Goal: Task Accomplishment & Management: Manage account settings

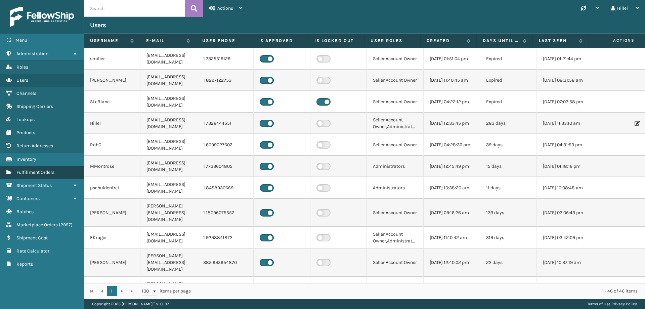
click at [38, 172] on span "Fulfillment Orders" at bounding box center [35, 172] width 38 height 6
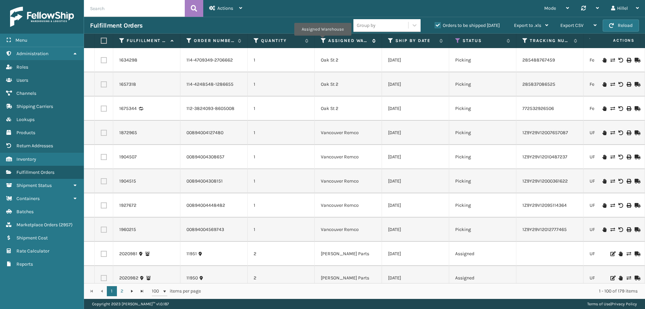
click at [322, 40] on icon at bounding box center [323, 41] width 5 height 6
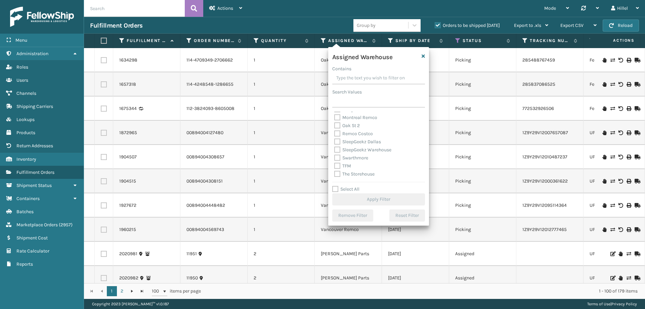
scroll to position [168, 0]
click at [353, 148] on label "Swarthmore" at bounding box center [351, 149] width 34 height 6
click at [335, 148] on input "Swarthmore" at bounding box center [334, 147] width 0 height 4
checkbox input "true"
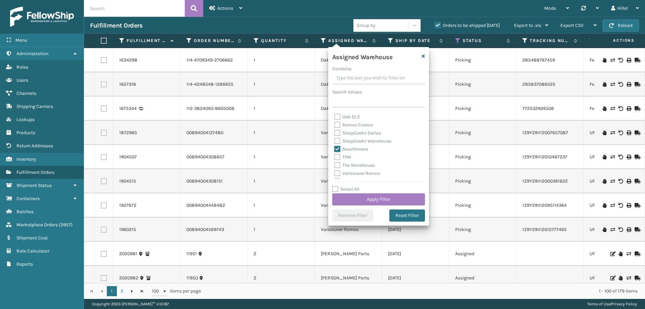
scroll to position [134, 0]
click at [354, 120] on label "[PERSON_NAME] Parts" at bounding box center [362, 118] width 56 height 6
click at [335, 119] on input "[PERSON_NAME] Parts" at bounding box center [334, 116] width 0 height 4
checkbox input "true"
click at [378, 196] on button "Apply Filter" at bounding box center [378, 199] width 93 height 12
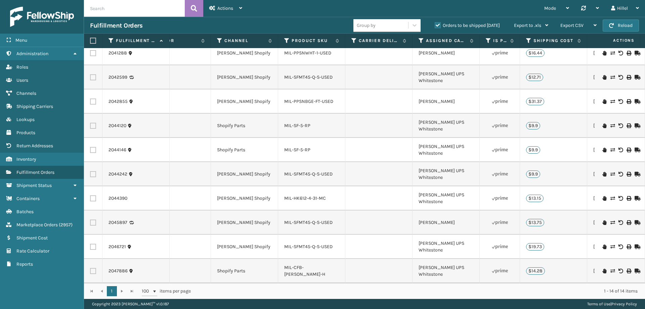
scroll to position [0, 574]
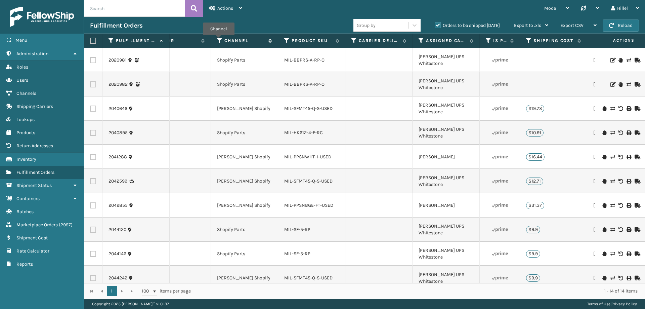
click at [218, 40] on icon at bounding box center [219, 41] width 5 height 6
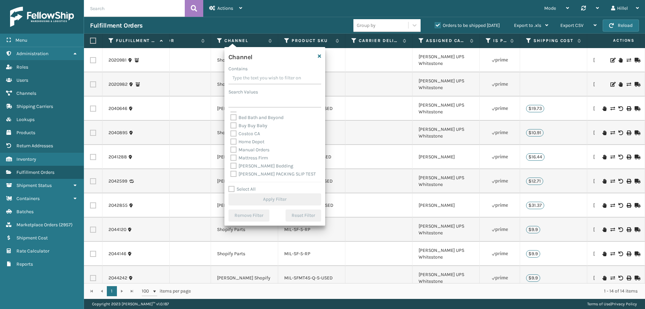
scroll to position [0, 0]
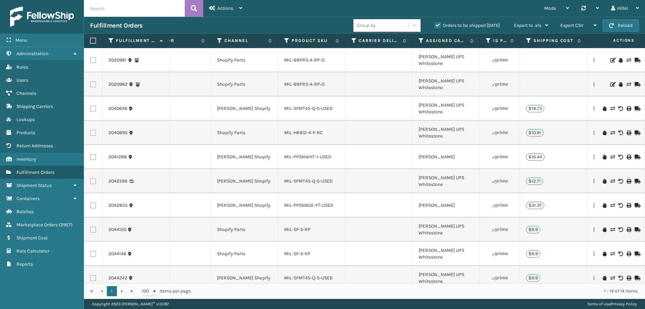
click at [379, 148] on td at bounding box center [378, 157] width 67 height 24
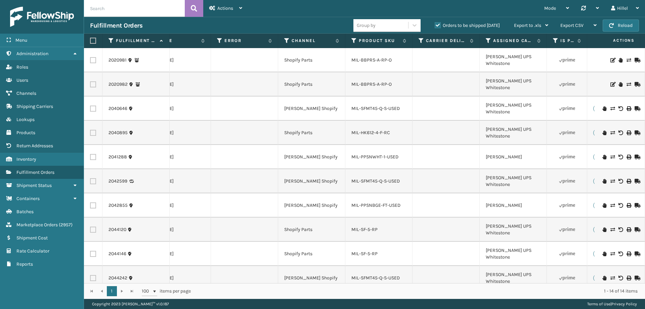
scroll to position [0, 414]
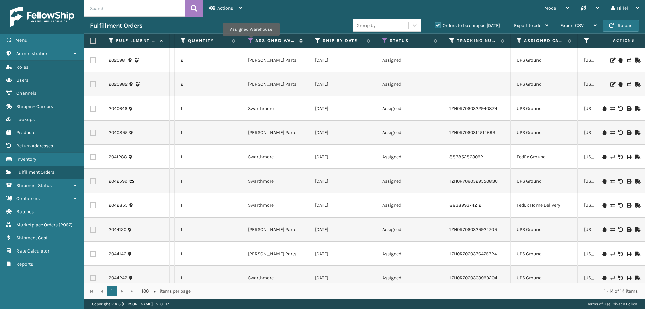
click at [251, 40] on icon at bounding box center [250, 41] width 5 height 6
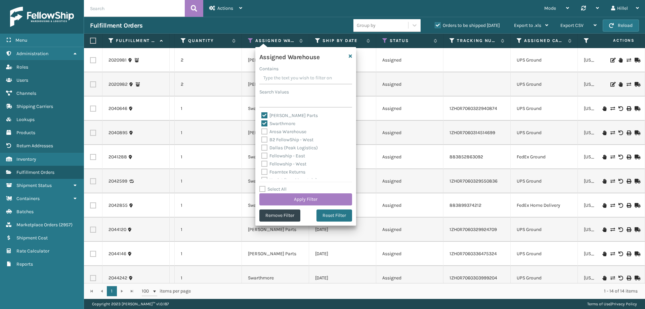
click at [283, 117] on label "[PERSON_NAME] Parts" at bounding box center [289, 116] width 56 height 6
click at [262, 116] on input "[PERSON_NAME] Parts" at bounding box center [261, 114] width 0 height 4
checkbox input "false"
click at [304, 195] on button "Apply Filter" at bounding box center [305, 199] width 93 height 12
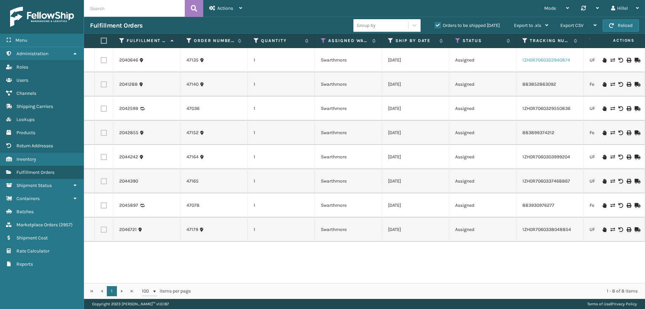
click at [537, 59] on link "1ZH0R7060322940874" at bounding box center [546, 60] width 48 height 6
click at [168, 90] on td "2041288" at bounding box center [146, 84] width 67 height 24
click at [229, 7] on span "Actions" at bounding box center [225, 8] width 16 height 6
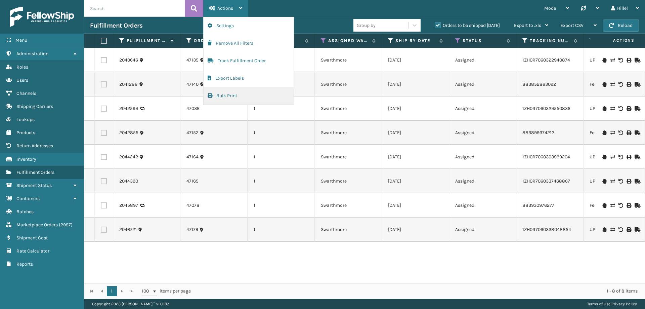
click at [228, 97] on button "Bulk Print" at bounding box center [249, 95] width 90 height 17
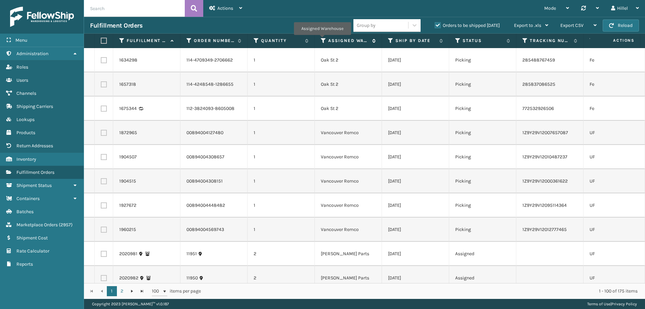
click at [322, 40] on icon at bounding box center [323, 41] width 5 height 6
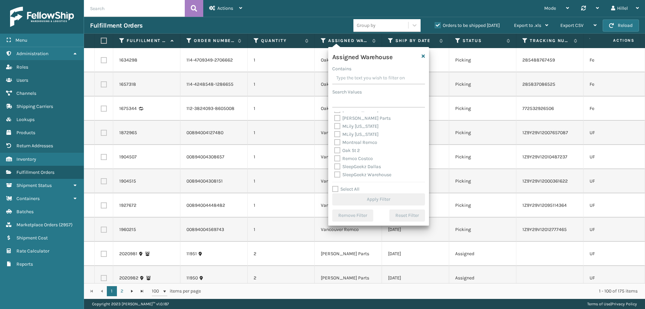
click at [355, 120] on label "[PERSON_NAME] Parts" at bounding box center [362, 118] width 56 height 6
click at [335, 119] on input "[PERSON_NAME] Parts" at bounding box center [334, 116] width 0 height 4
checkbox input "true"
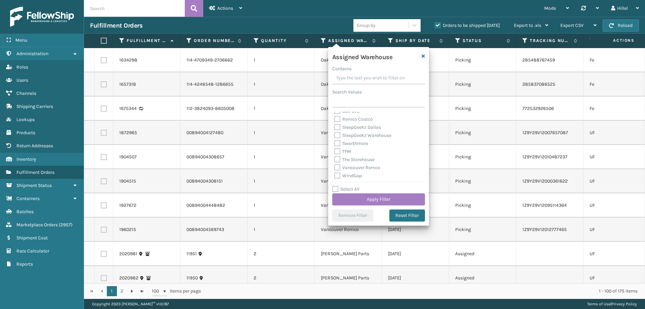
scroll to position [175, 0]
click at [353, 142] on label "Swarthmore" at bounding box center [351, 142] width 34 height 6
click at [335, 142] on input "Swarthmore" at bounding box center [334, 140] width 0 height 4
checkbox input "true"
click at [377, 194] on button "Apply Filter" at bounding box center [378, 199] width 93 height 12
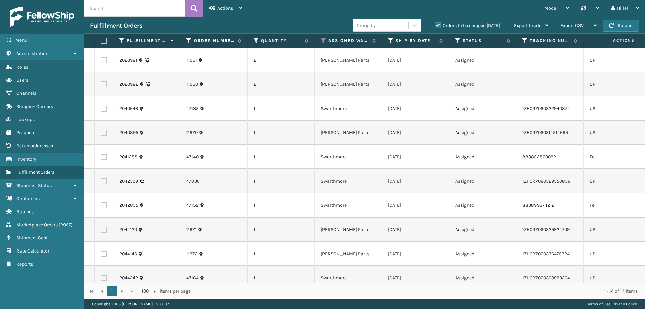
click at [100, 40] on th at bounding box center [104, 41] width 18 height 14
click at [104, 39] on label at bounding box center [103, 41] width 4 height 6
click at [101, 39] on input "checkbox" at bounding box center [101, 41] width 0 height 4
checkbox input "true"
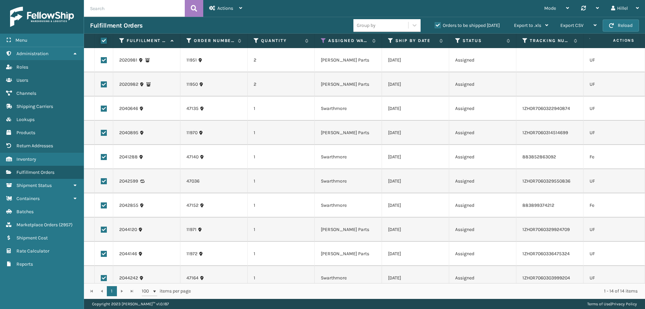
checkbox input "true"
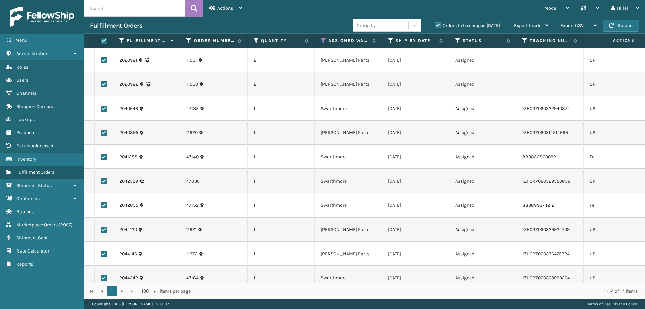
checkbox input "true"
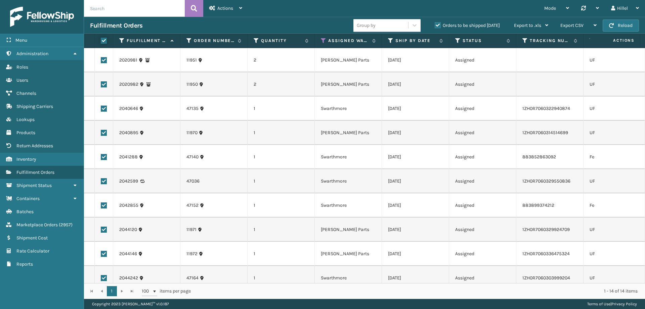
checkbox input "true"
click at [104, 57] on label at bounding box center [104, 60] width 6 height 6
click at [101, 57] on input "checkbox" at bounding box center [101, 59] width 0 height 4
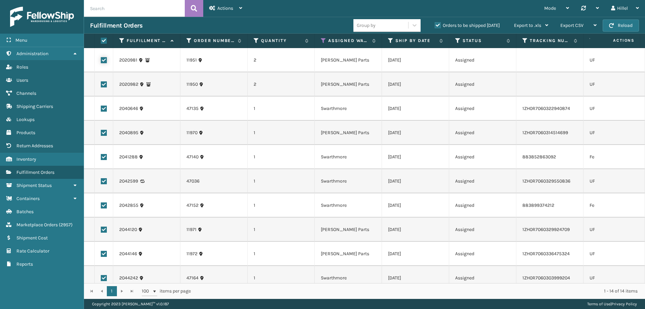
checkbox input "false"
click at [104, 84] on label at bounding box center [104, 84] width 6 height 6
click at [101, 84] on input "checkbox" at bounding box center [101, 83] width 0 height 4
checkbox input "false"
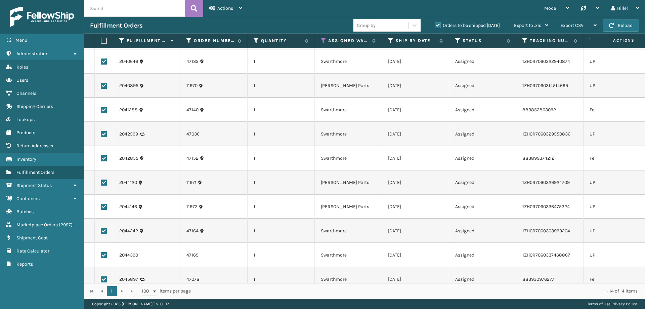
scroll to position [0, 0]
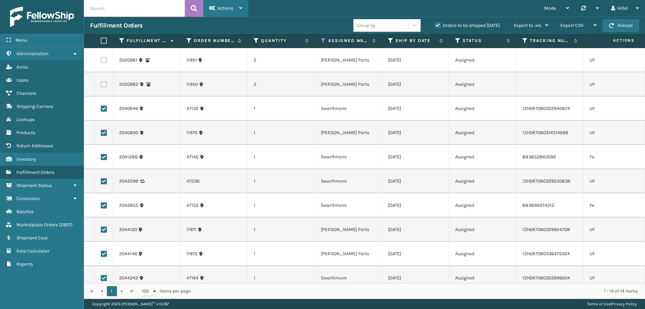
click at [223, 9] on span "Actions" at bounding box center [225, 8] width 16 height 6
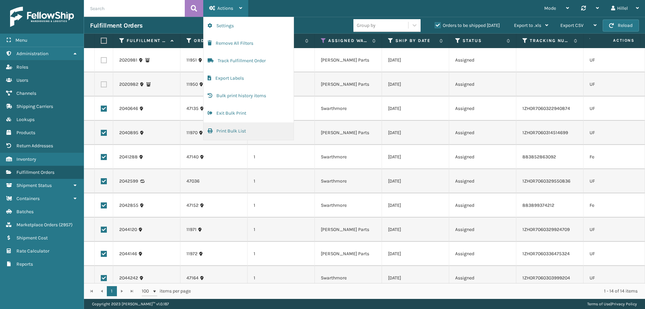
click at [243, 131] on button "Print Bulk List" at bounding box center [249, 130] width 90 height 17
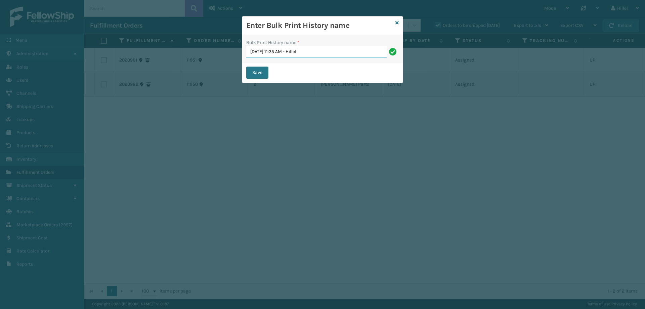
drag, startPoint x: 147, startPoint y: 118, endPoint x: 150, endPoint y: 117, distance: 3.5
click at [147, 118] on div "Enter Bulk Print History name Bulk Print History name * [DATE] 11:35 AM - Hille…" at bounding box center [322, 154] width 645 height 309
click at [253, 73] on button "Save" at bounding box center [257, 73] width 22 height 12
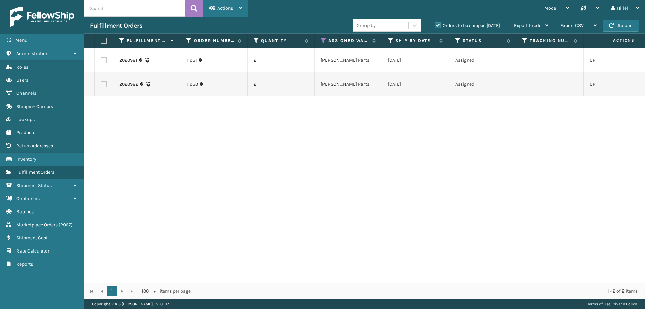
click at [229, 0] on div "Actions" at bounding box center [225, 8] width 33 height 17
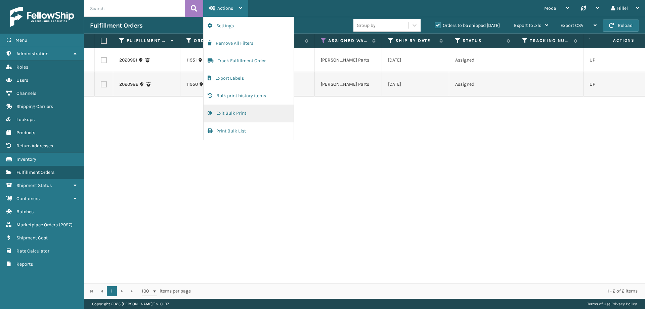
click at [237, 117] on button "Exit Bulk Print" at bounding box center [249, 112] width 90 height 17
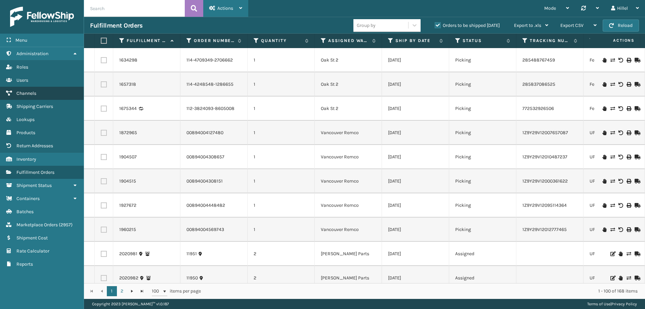
click at [38, 94] on link "Channels" at bounding box center [42, 93] width 84 height 13
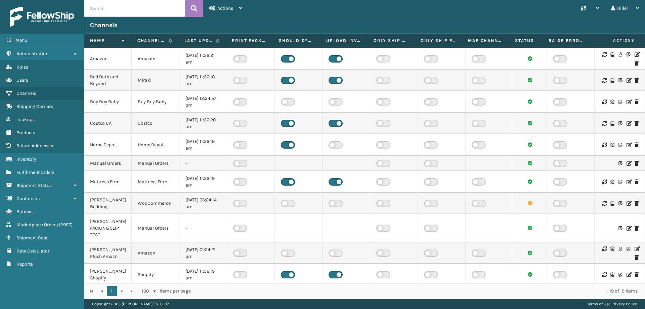
click at [635, 55] on icon at bounding box center [637, 54] width 4 height 5
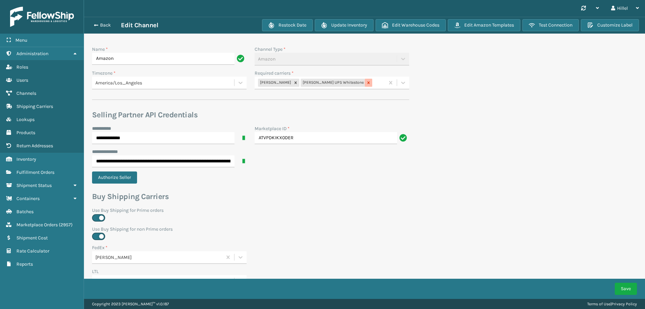
click at [367, 82] on icon at bounding box center [368, 82] width 2 height 2
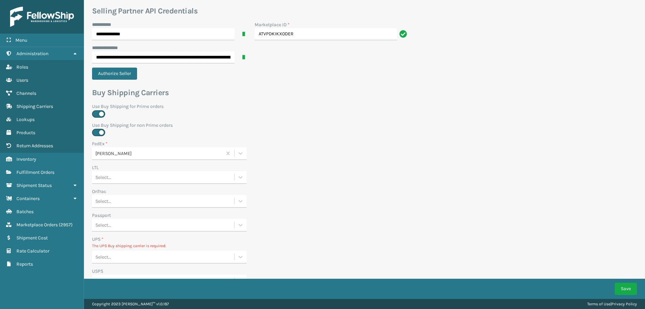
scroll to position [229, 0]
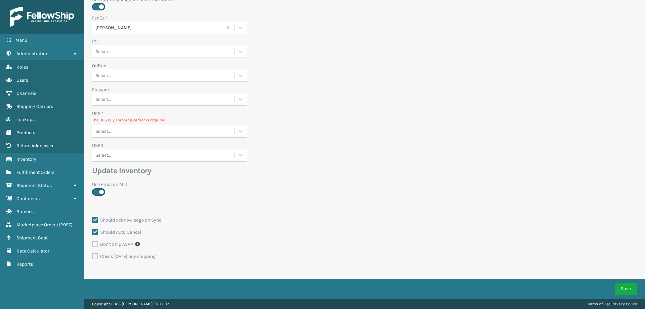
click at [138, 131] on div "Select..." at bounding box center [163, 131] width 142 height 11
click at [141, 146] on div "None" at bounding box center [169, 148] width 155 height 12
click at [626, 287] on button "Save" at bounding box center [626, 288] width 22 height 12
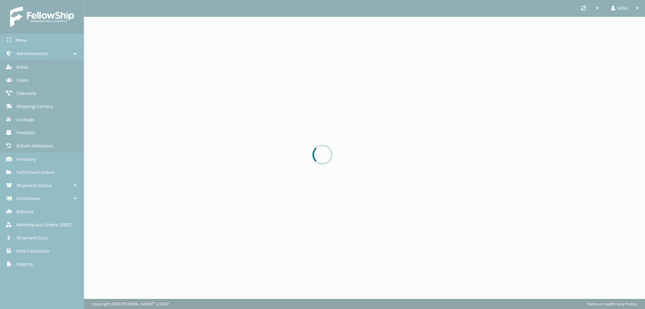
scroll to position [0, 0]
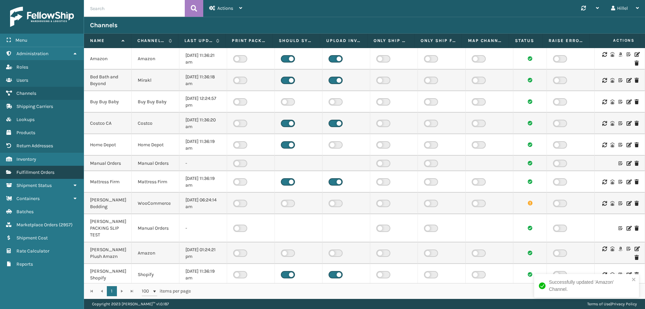
click at [49, 175] on span "Fulfillment Orders" at bounding box center [35, 172] width 38 height 6
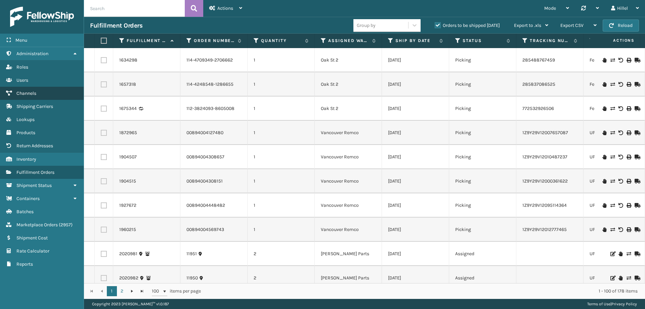
click at [41, 91] on link "Channels" at bounding box center [42, 93] width 84 height 13
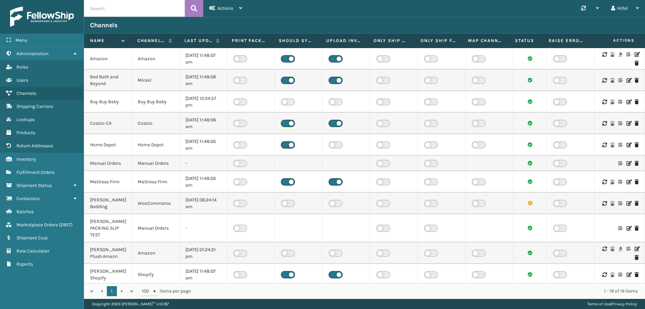
click at [635, 54] on icon at bounding box center [637, 54] width 4 height 5
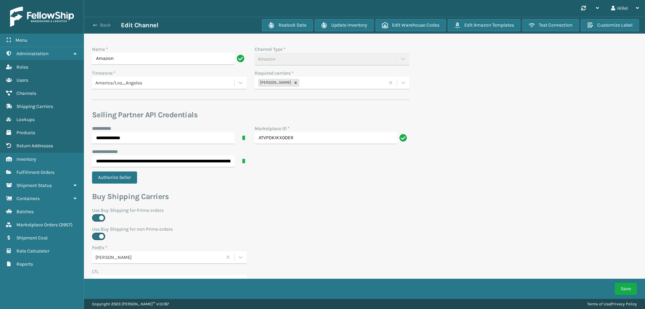
click at [106, 22] on button "Back" at bounding box center [105, 25] width 31 height 6
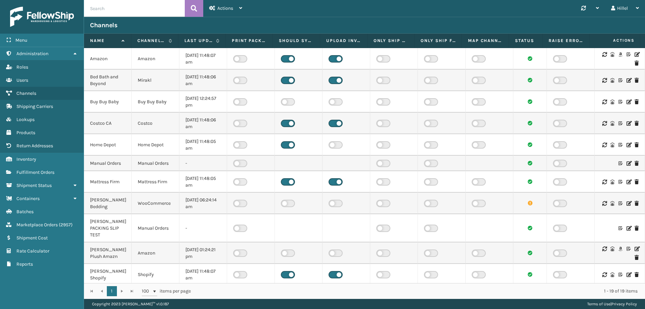
click at [635, 54] on icon at bounding box center [637, 54] width 4 height 5
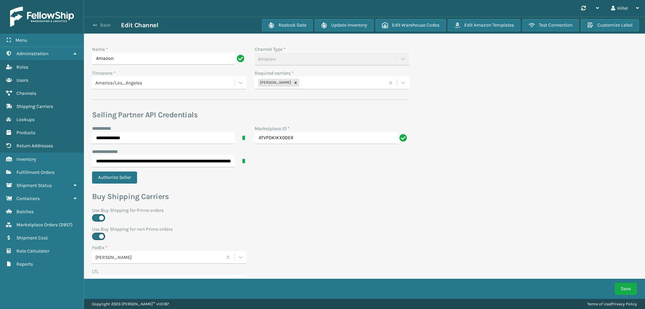
click at [101, 27] on button "Back" at bounding box center [105, 25] width 31 height 6
